Goal: Transaction & Acquisition: Purchase product/service

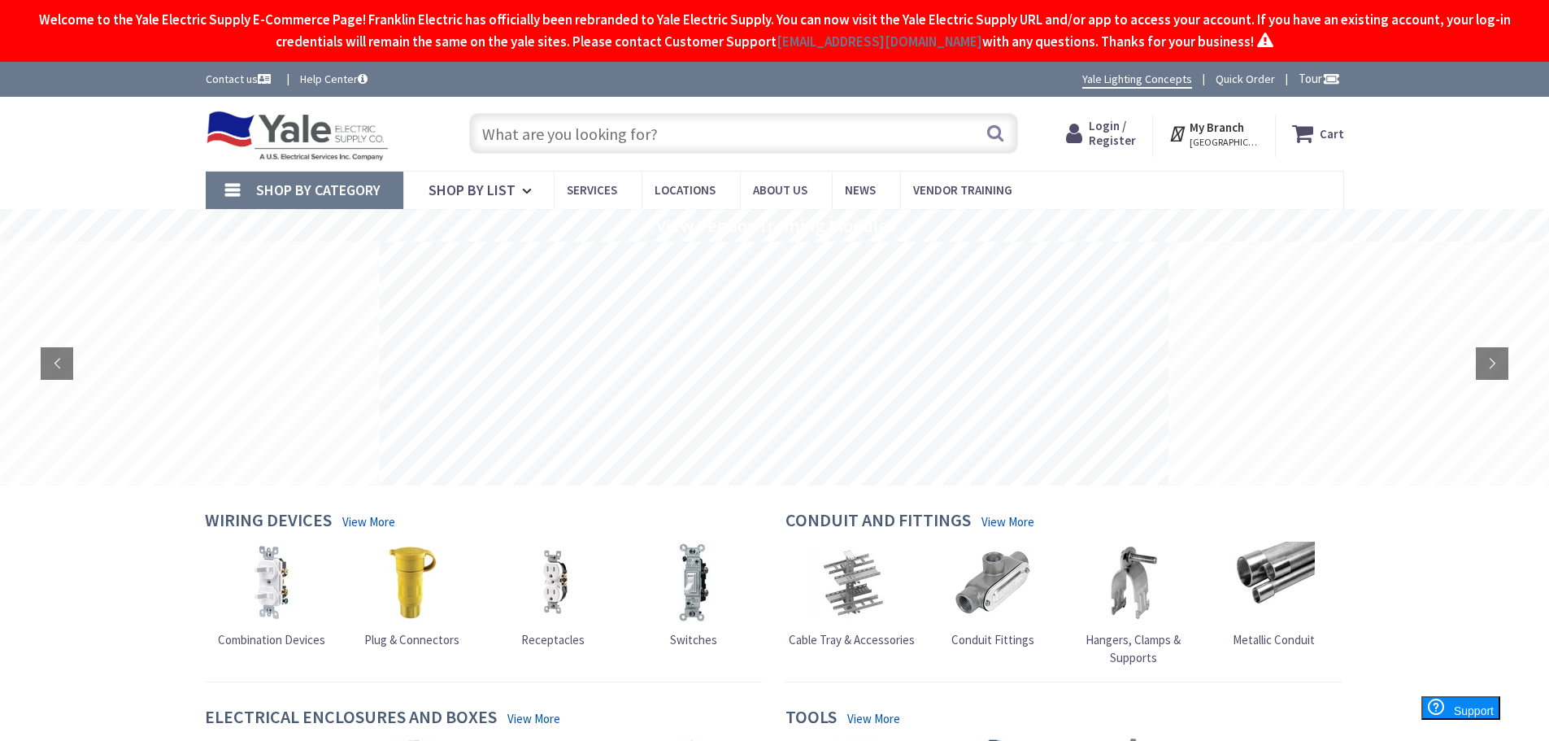
click at [747, 133] on input "text" at bounding box center [743, 133] width 549 height 41
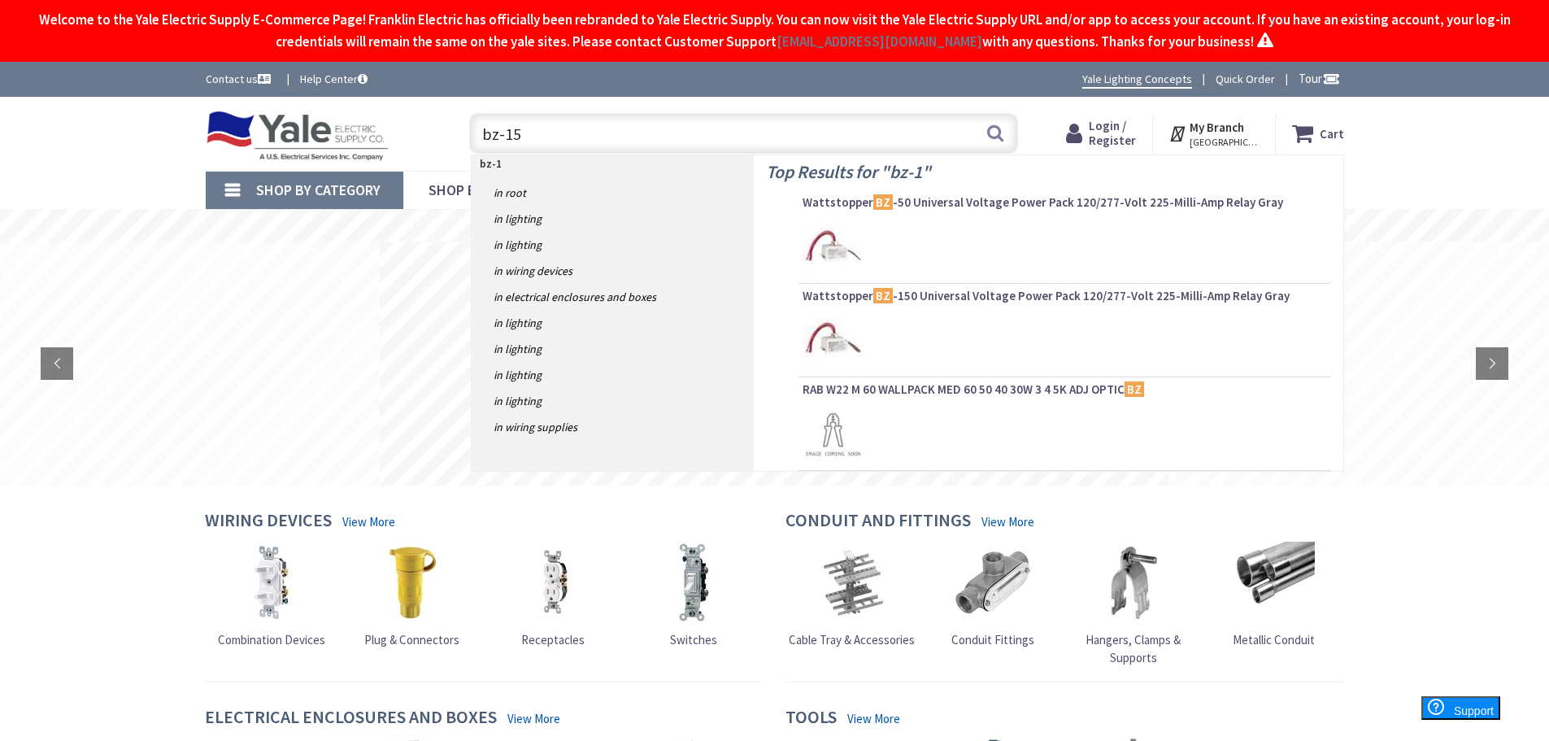
type input "bz-150"
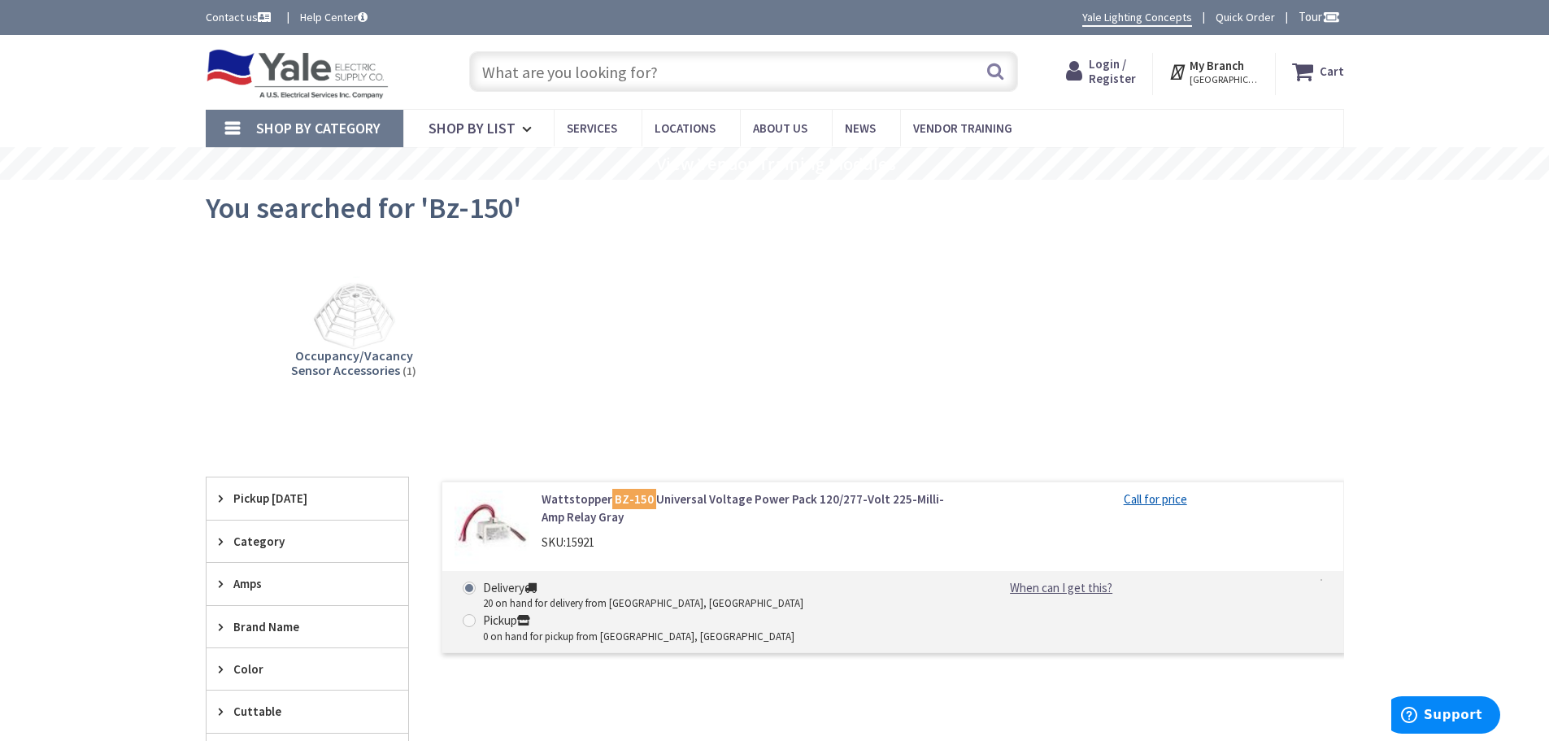
click at [692, 501] on link "Wattstopper BZ-150 Universal Voltage Power Pack 120/277-Volt 225-Milli-Amp Rela…" at bounding box center [749, 507] width 414 height 35
